Goal: Complete application form

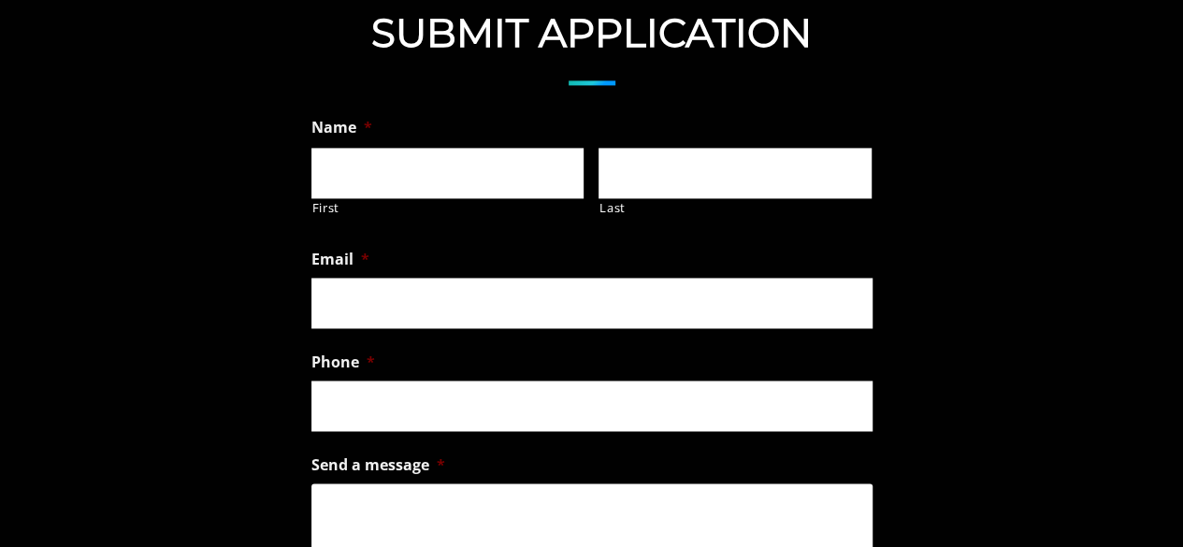
scroll to position [1240, 0]
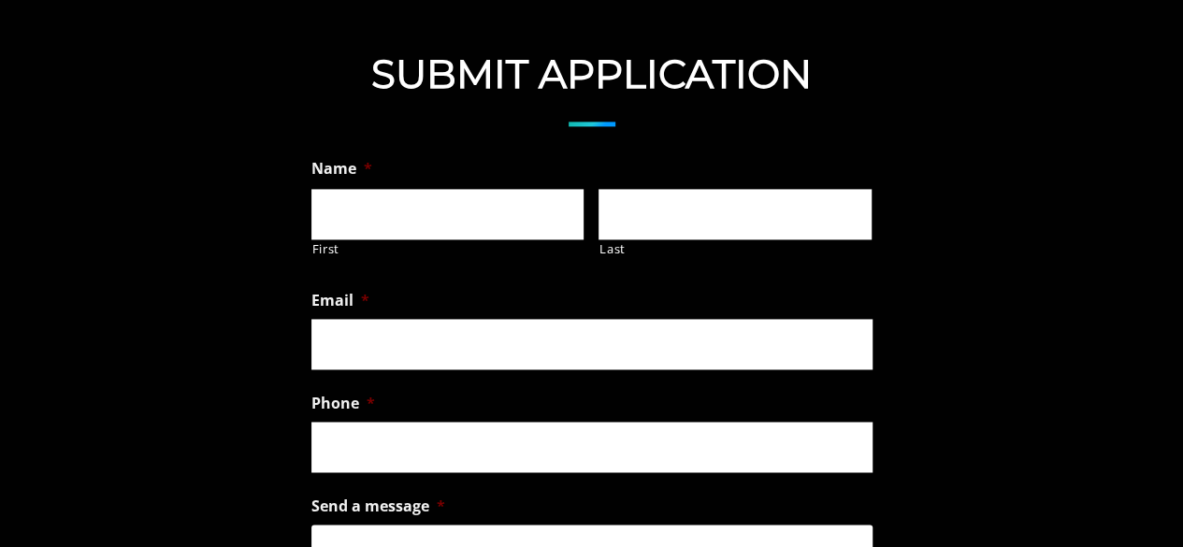
click at [487, 239] on input "First" at bounding box center [447, 214] width 273 height 50
type input "Salma"
click at [646, 239] on input "Last" at bounding box center [734, 214] width 273 height 50
type input "[PERSON_NAME]"
click at [567, 369] on input "Email *" at bounding box center [591, 344] width 561 height 50
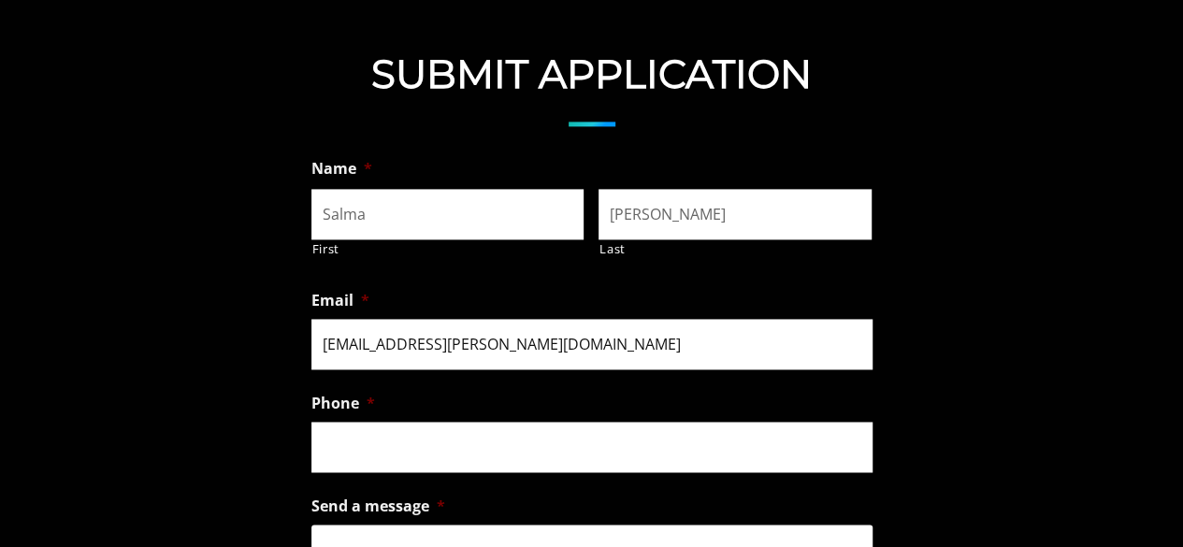
type input "[EMAIL_ADDRESS][PERSON_NAME][DOMAIN_NAME]"
click at [525, 472] on input "(___) ___-____" at bounding box center [591, 447] width 561 height 50
type input "[PHONE_NUMBER]"
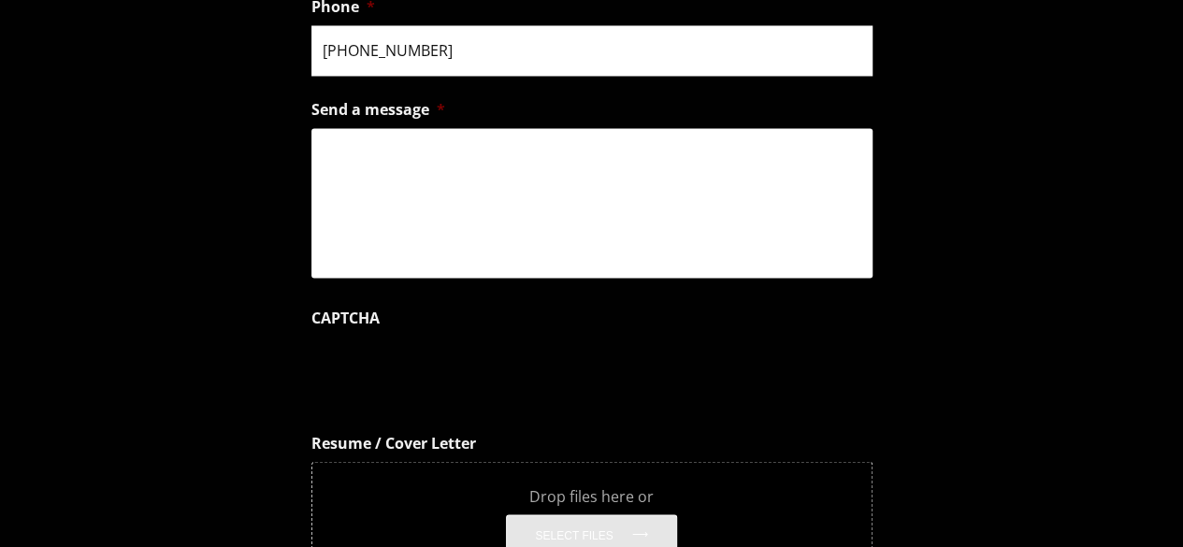
scroll to position [1643, 0]
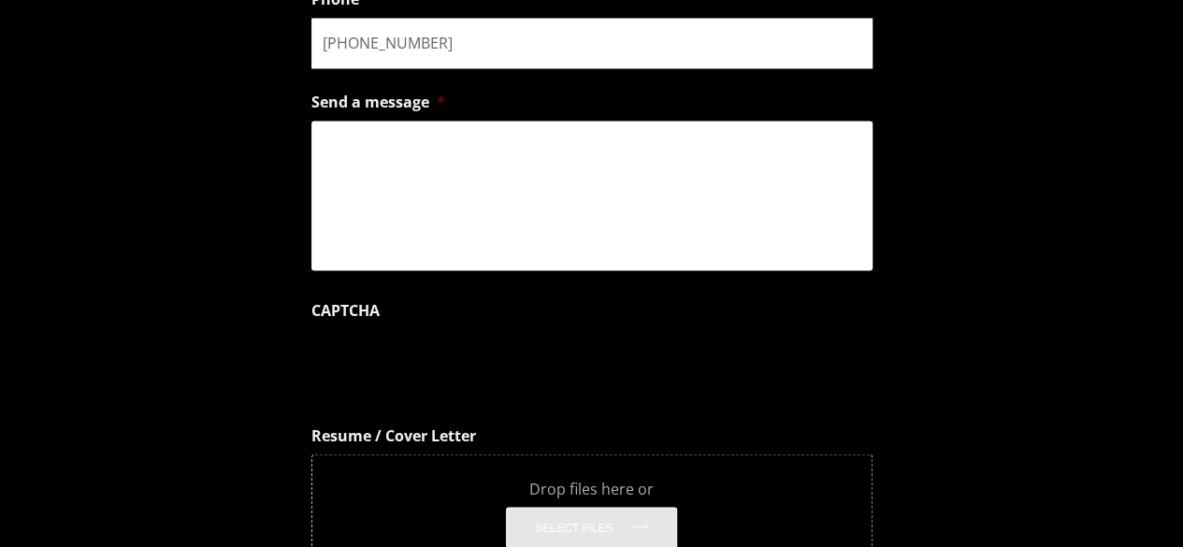
click at [768, 251] on textarea "Send a message *" at bounding box center [591, 196] width 561 height 150
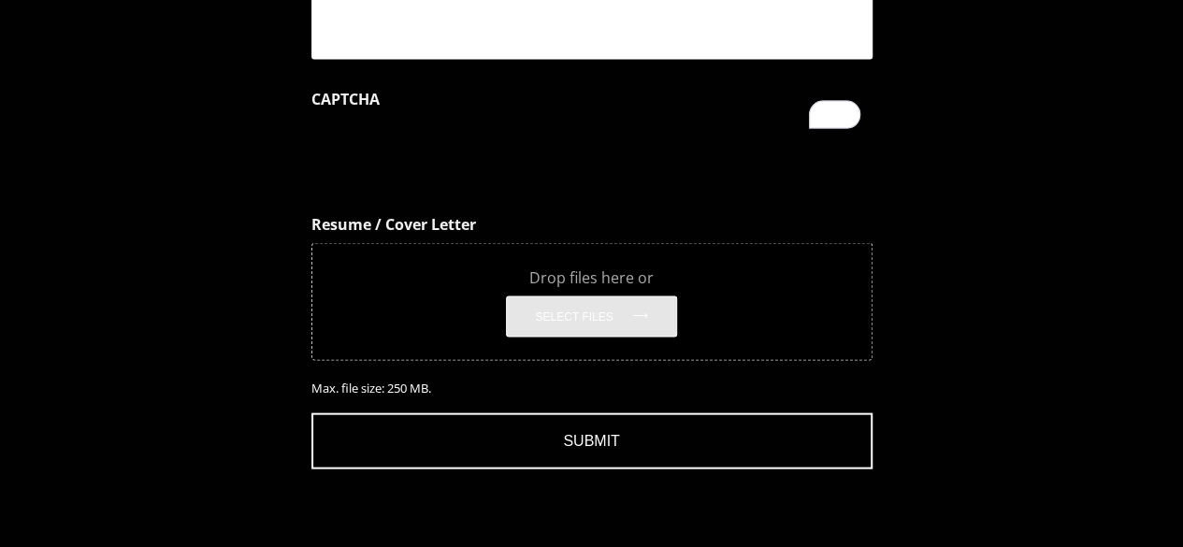
scroll to position [1873, 0]
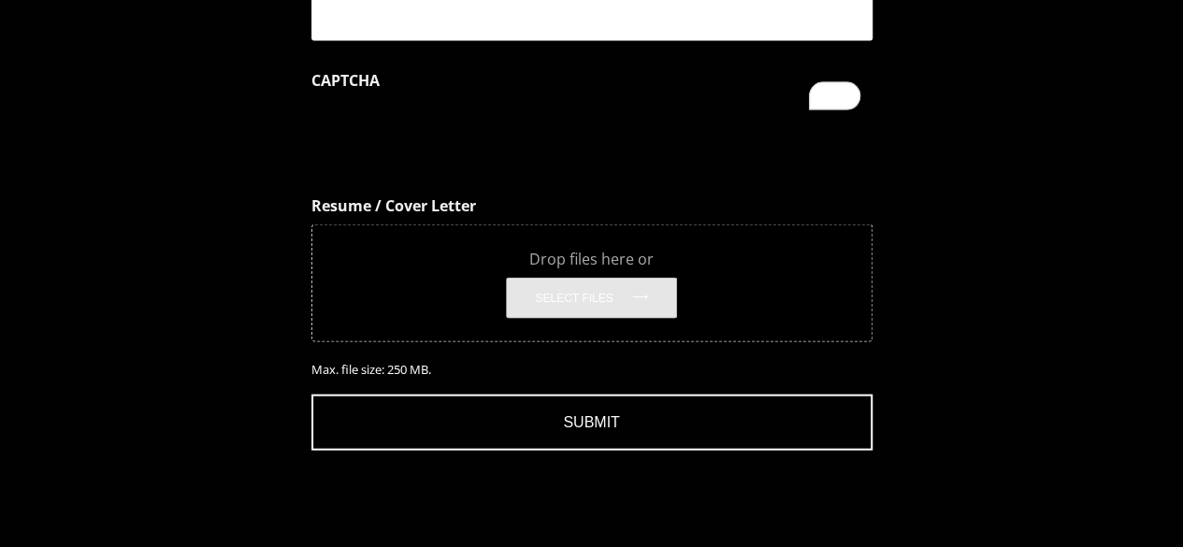
click at [596, 319] on button "Select files" at bounding box center [591, 298] width 170 height 41
type input "C:\fakepath\[PERSON_NAME] Resume 2025.docx"
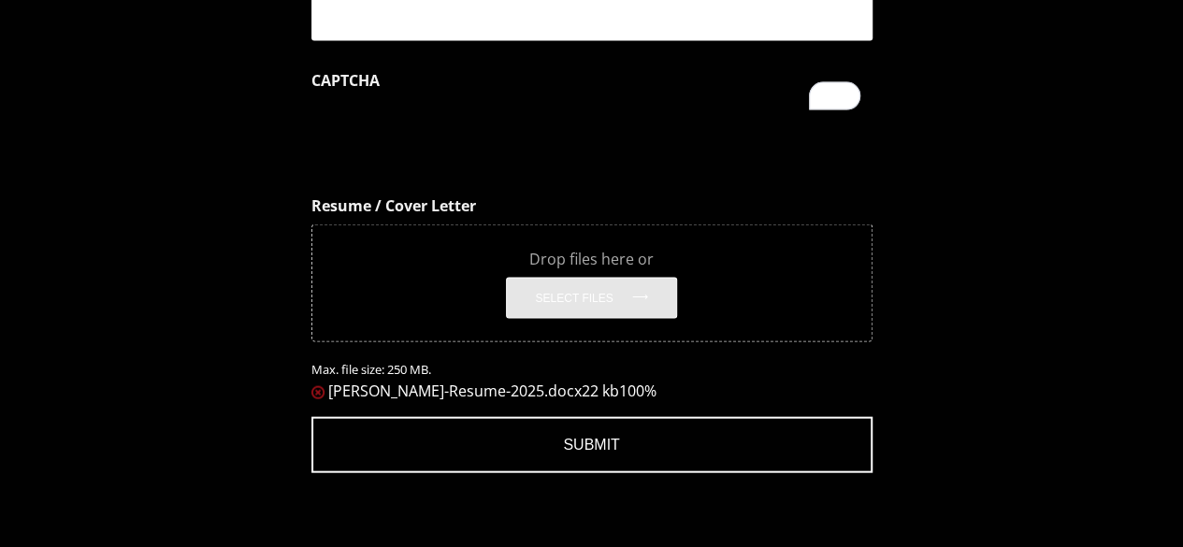
click at [636, 401] on span "100%" at bounding box center [637, 390] width 37 height 21
click at [322, 399] on img at bounding box center [317, 392] width 13 height 13
